Goal: Task Accomplishment & Management: Manage account settings

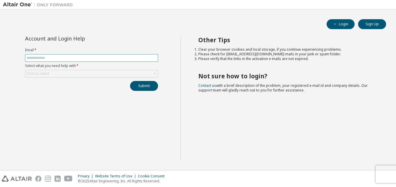
click at [77, 60] on input "text" at bounding box center [92, 58] width 130 height 5
type input "**********"
click at [77, 74] on div "Click to select" at bounding box center [91, 73] width 133 height 7
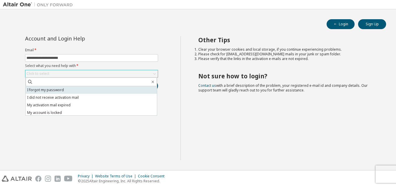
click at [55, 90] on li "I forgot my password" at bounding box center [91, 90] width 131 height 8
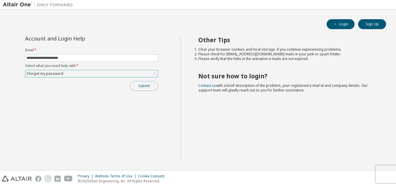
click at [150, 87] on button "Submit" at bounding box center [144, 86] width 28 height 10
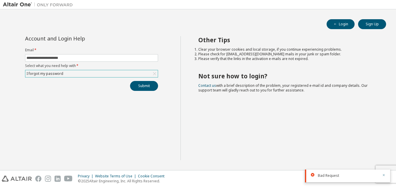
click at [383, 177] on icon "button" at bounding box center [384, 176] width 4 height 4
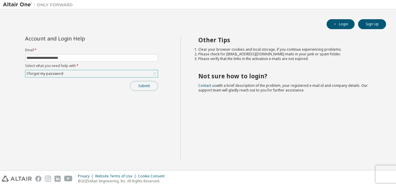
click at [144, 89] on button "Submit" at bounding box center [144, 86] width 28 height 10
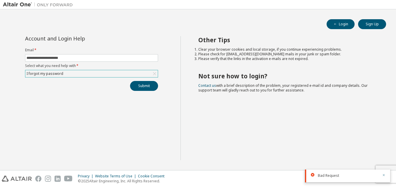
click at [383, 174] on icon "button" at bounding box center [384, 176] width 4 height 4
click at [111, 72] on div "I forgot my password" at bounding box center [91, 73] width 133 height 7
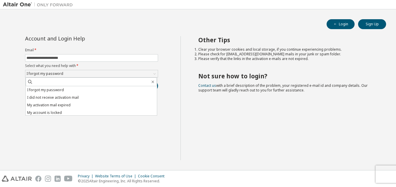
click at [311, 159] on div "Other Tips Clear your browser cookies and local storage, if you continue experi…" at bounding box center [287, 98] width 213 height 124
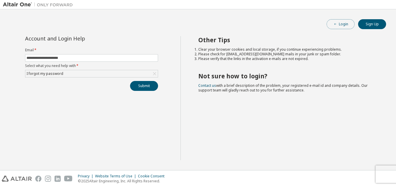
click at [348, 25] on button "Login" at bounding box center [341, 24] width 28 height 10
click at [126, 58] on input "text" at bounding box center [92, 58] width 130 height 5
type input "**********"
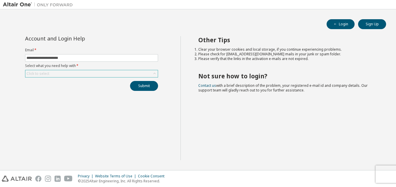
click at [97, 75] on div "Click to select" at bounding box center [91, 73] width 133 height 7
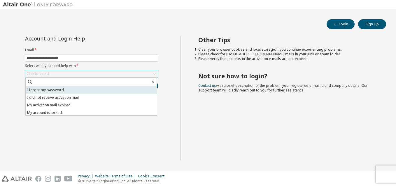
click at [91, 92] on li "I forgot my password" at bounding box center [91, 90] width 131 height 8
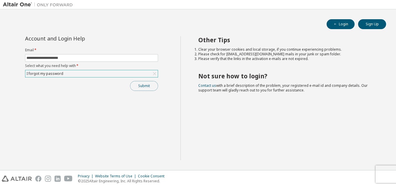
click at [148, 88] on button "Submit" at bounding box center [144, 86] width 28 height 10
